Goal: Task Accomplishment & Management: Use online tool/utility

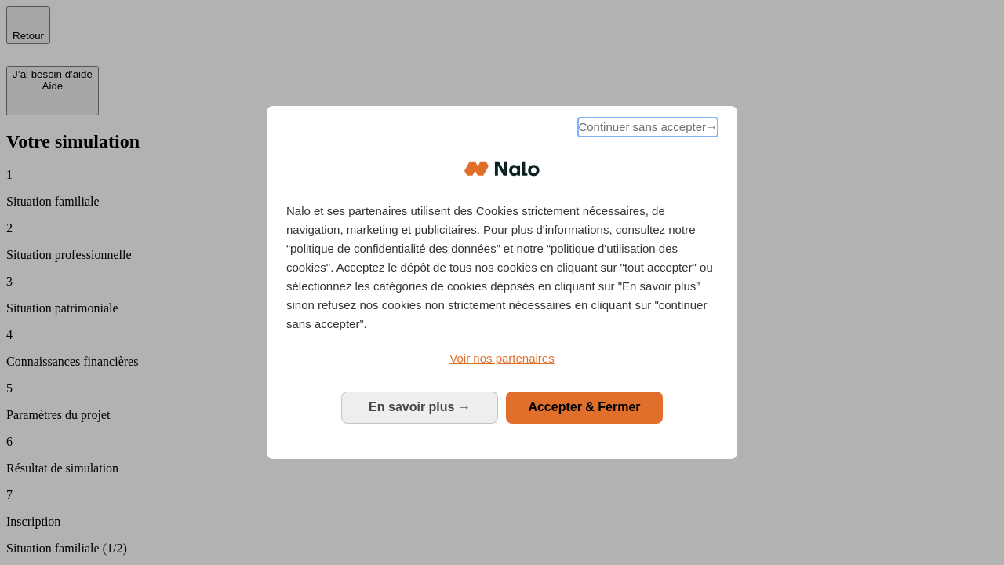
click at [646, 129] on span "Continuer sans accepter →" at bounding box center [648, 127] width 140 height 19
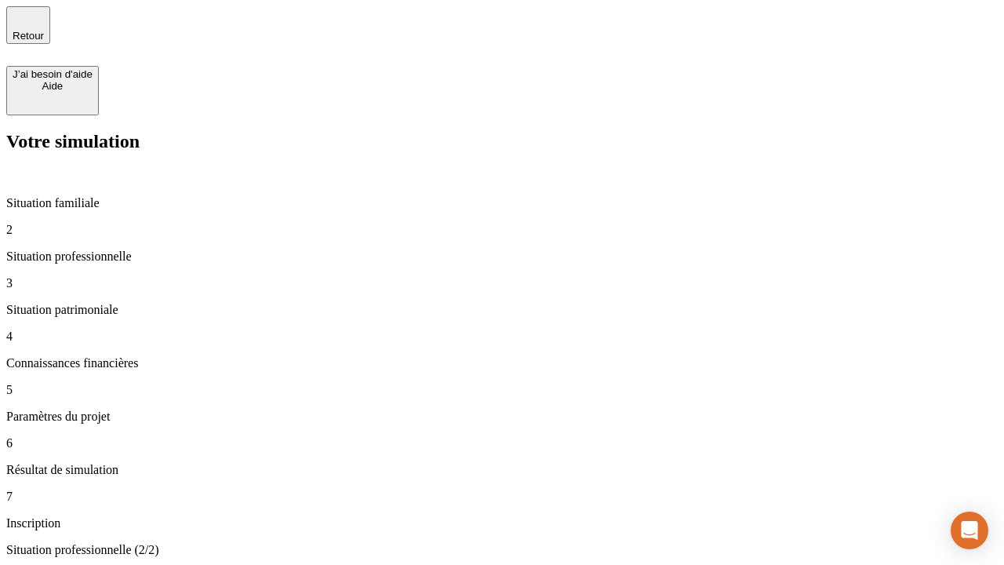
type input "70 000"
type input "1 000"
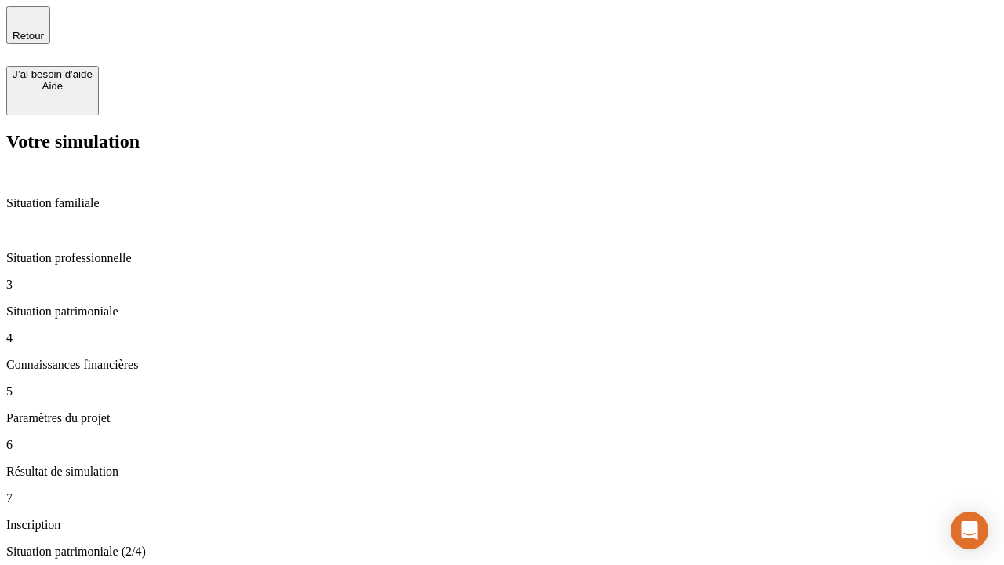
type input "800"
type input "6"
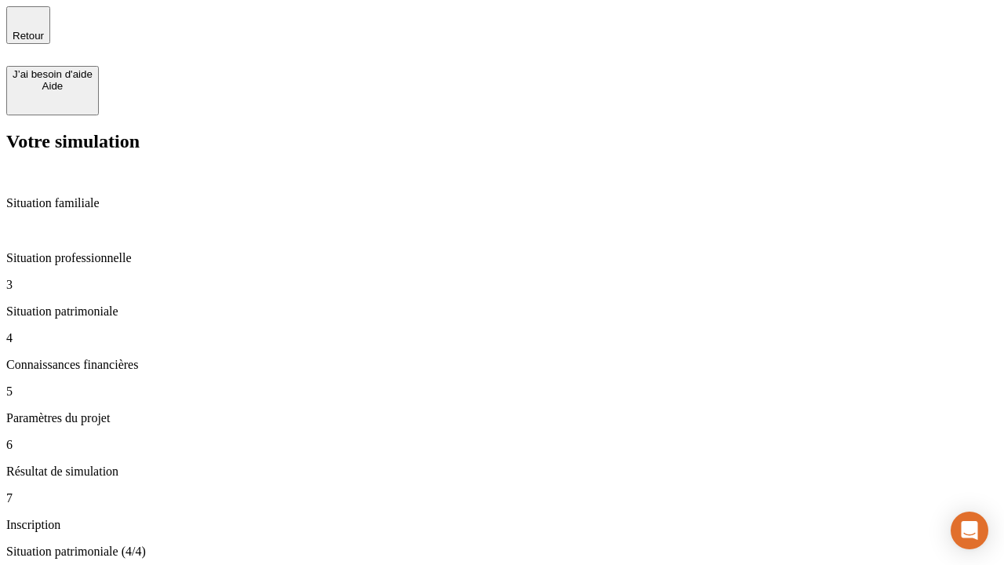
type input "400"
type input "3"
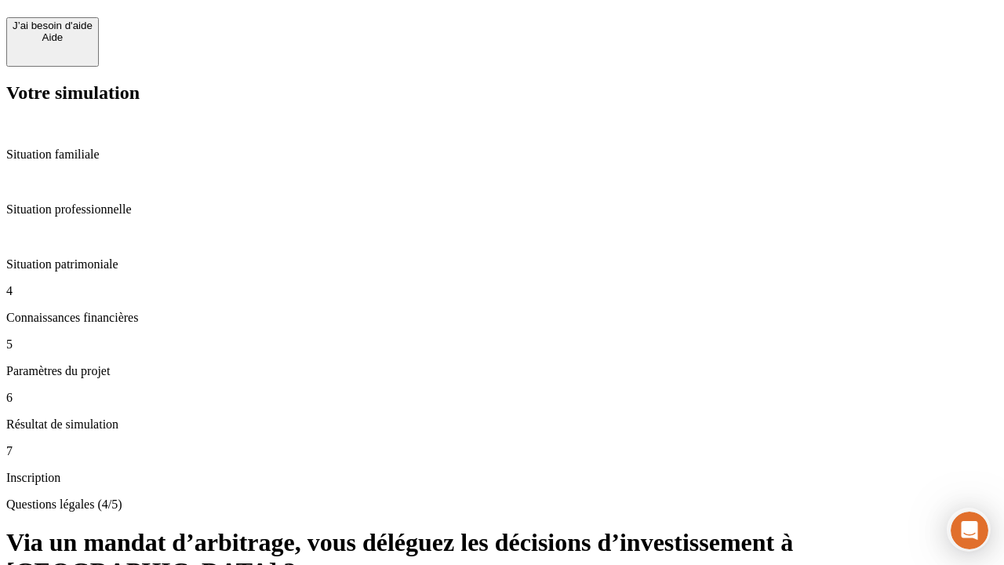
scroll to position [14, 0]
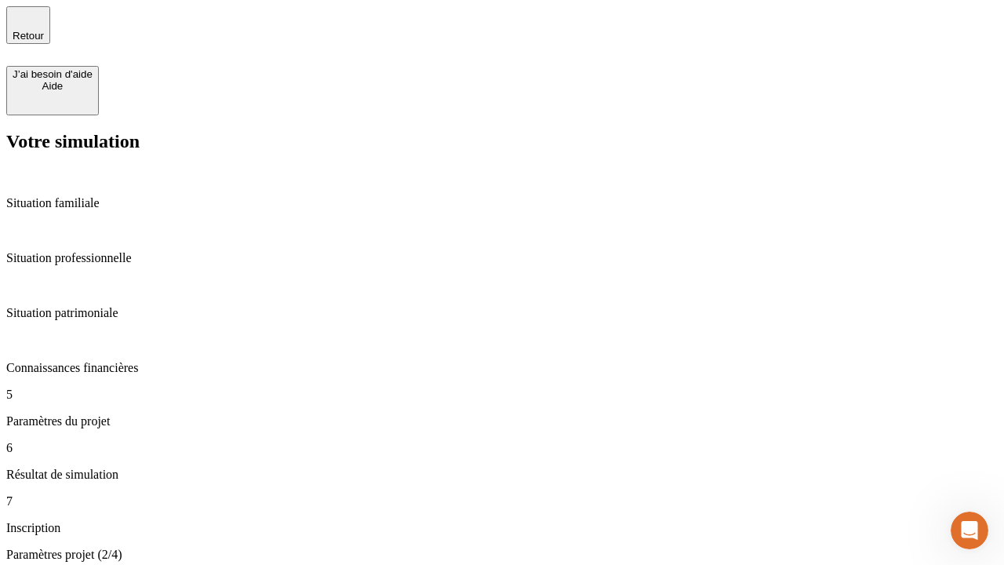
type input "35"
type input "500"
type input "640"
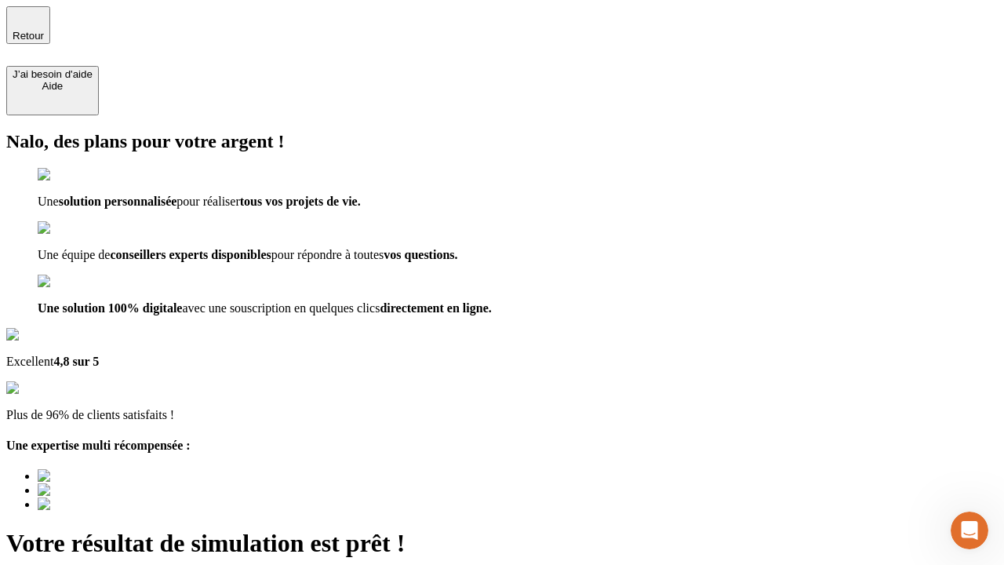
type input "[EMAIL_ADDRESS][DOMAIN_NAME]"
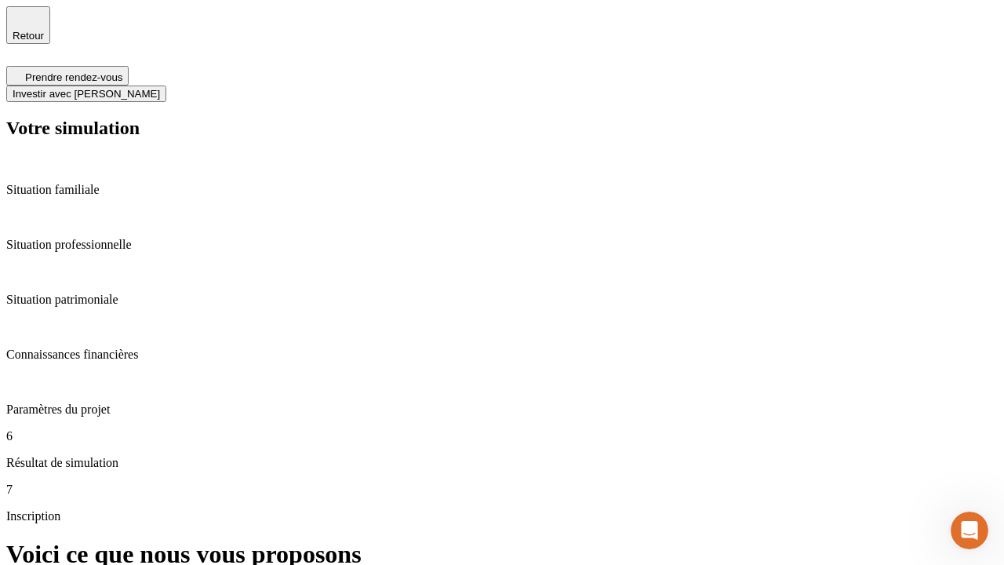
click at [160, 88] on span "Investir avec [PERSON_NAME]" at bounding box center [86, 94] width 147 height 12
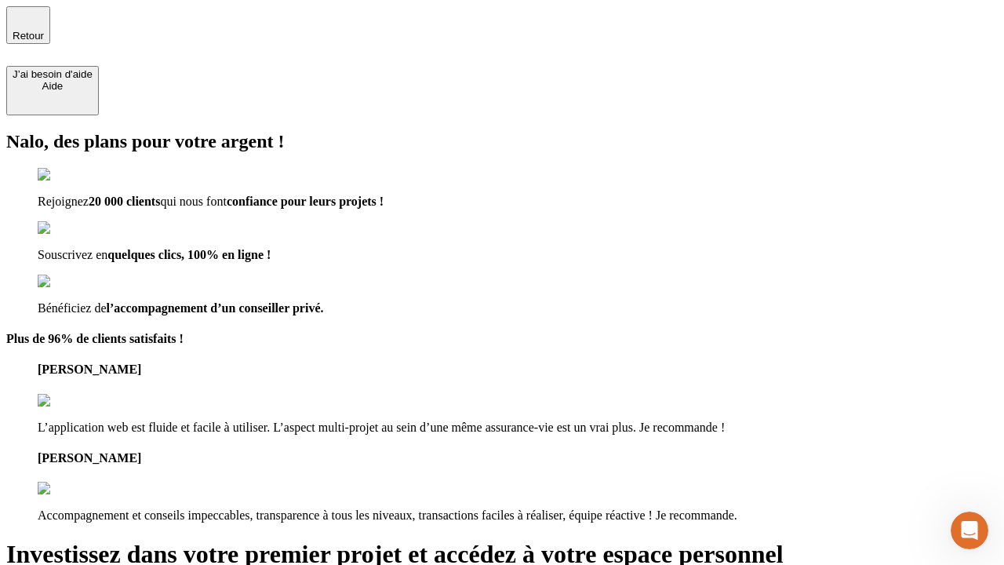
type input "[PERSON_NAME][EMAIL_ADDRESS][DOMAIN_NAME]"
